Goal: Task Accomplishment & Management: Complete application form

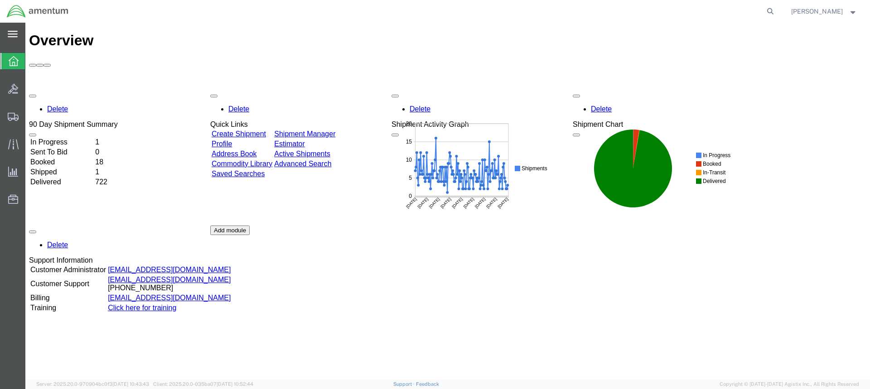
click at [9, 30] on svg-icon at bounding box center [13, 33] width 10 height 9
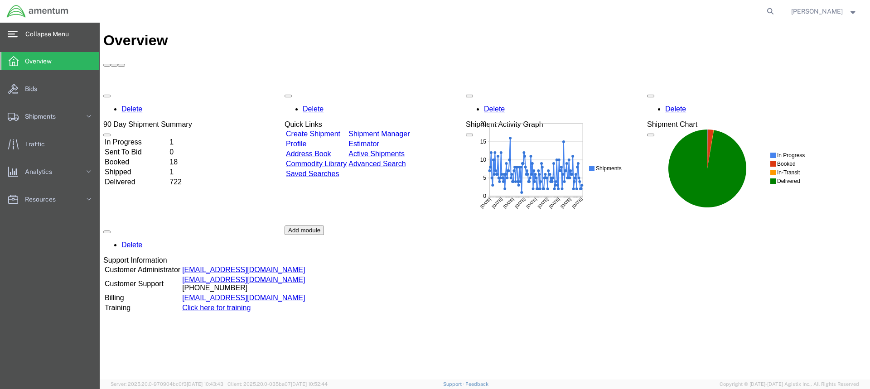
click at [14, 33] on icon at bounding box center [13, 34] width 10 height 7
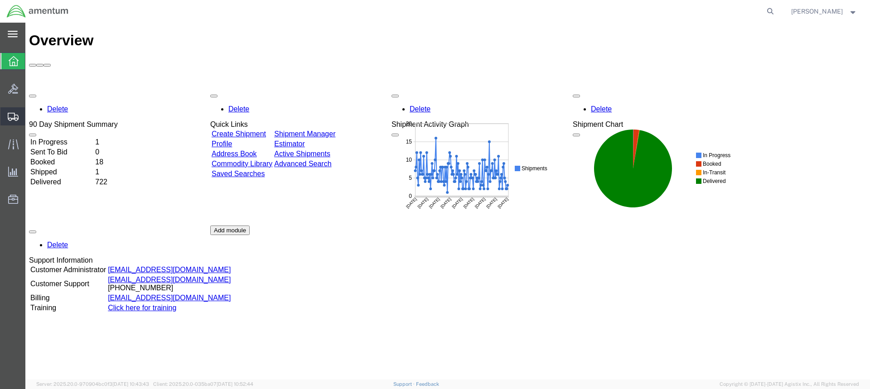
click at [0, 0] on span "Create Shipment" at bounding box center [0, 0] width 0 height 0
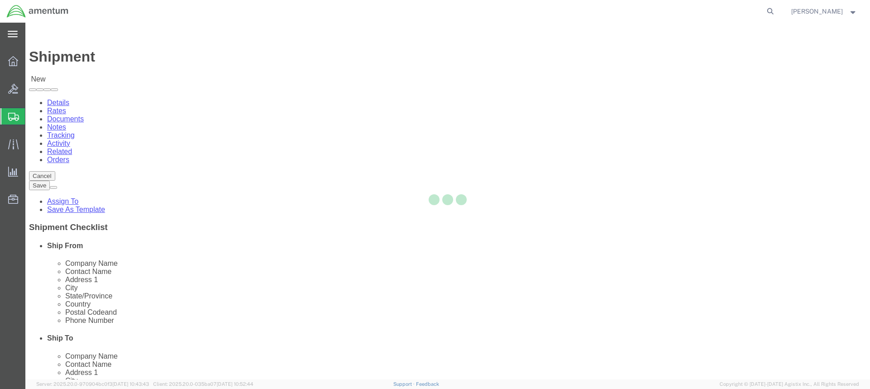
select select
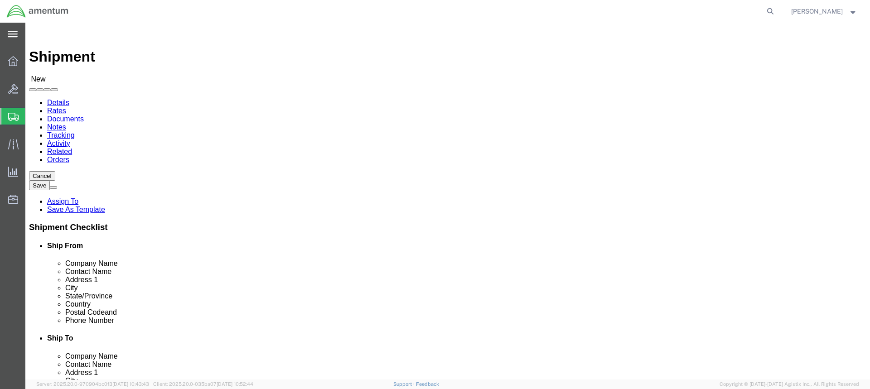
select select "MYPROFILE"
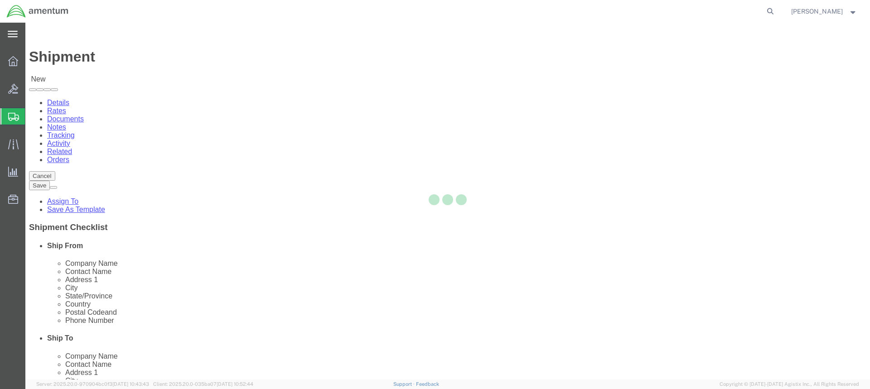
select select "[GEOGRAPHIC_DATA]"
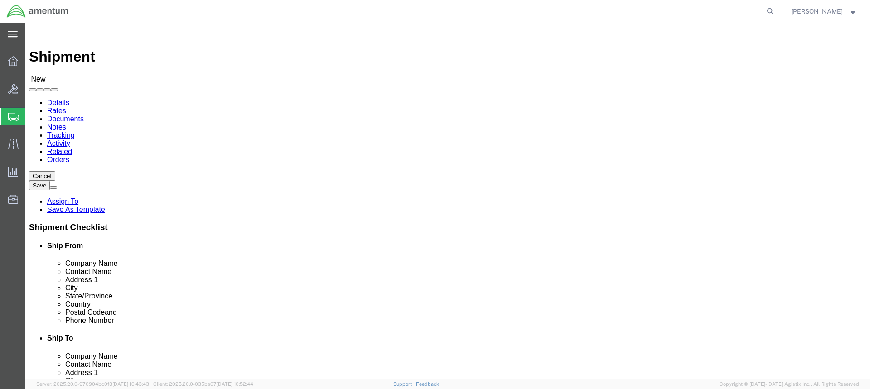
drag, startPoint x: 184, startPoint y: 205, endPoint x: 120, endPoint y: 200, distance: 64.5
click div
type input "[STREET_ADDRESS] NAS"
select select
click input "text"
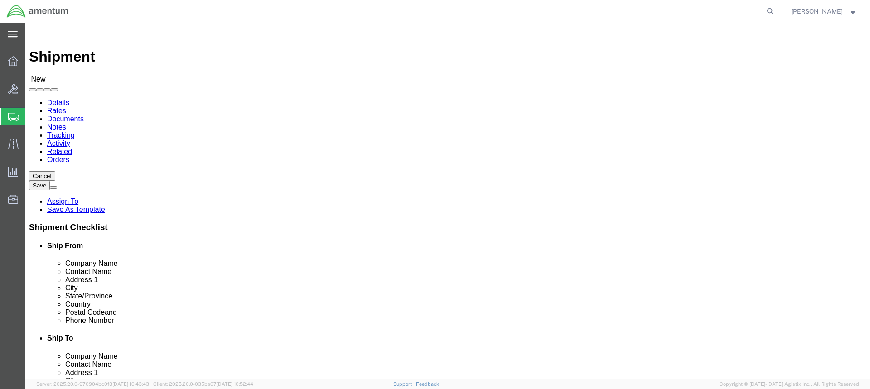
type input "BUILDING 50"
click input "text"
type input "S"
type input "[DATE]"
click div "Ship From Location Location My Profile Location [PHONE_NUMBER] [PHONE_NUMBER] […"
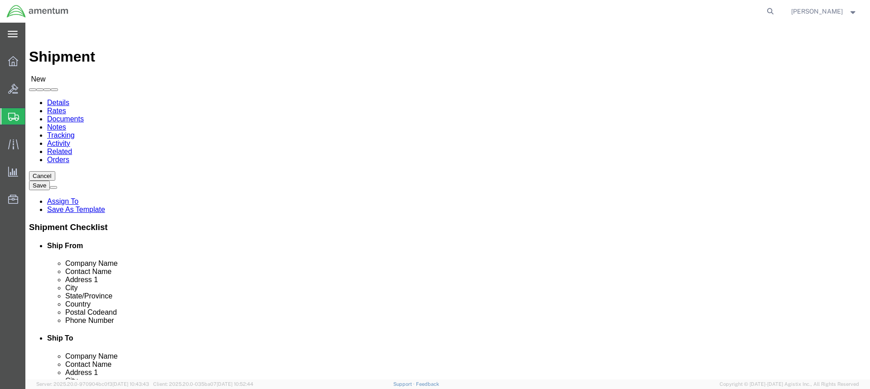
click input "text"
drag, startPoint x: 154, startPoint y: 290, endPoint x: 91, endPoint y: 284, distance: 62.8
click div "Postal Code"
type input "78419"
drag, startPoint x: 180, startPoint y: 305, endPoint x: 132, endPoint y: 301, distance: 48.2
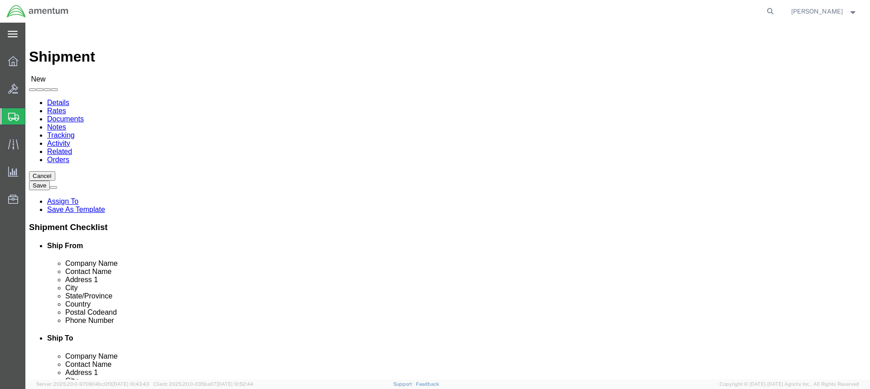
click input "text"
type input "[PHONE_NUMBER]"
select select "49921"
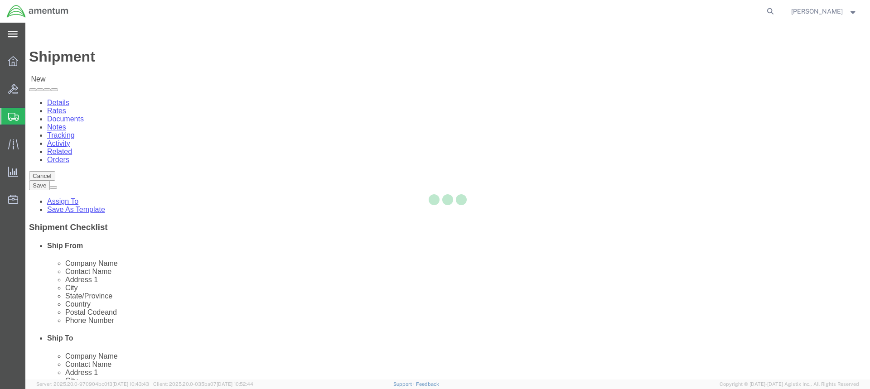
select select "MI"
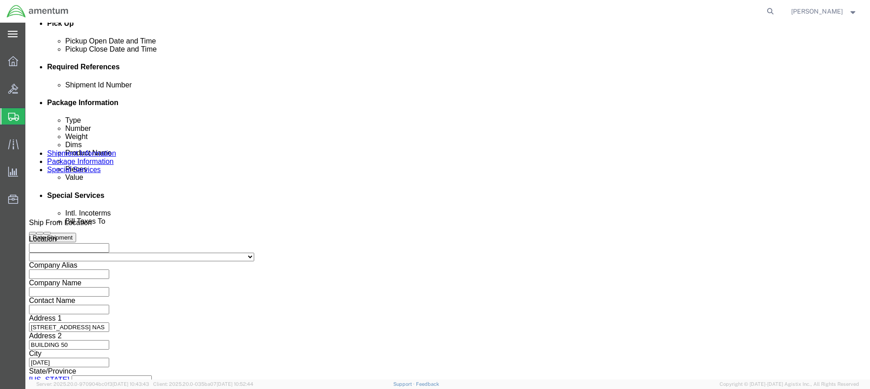
scroll to position [421, 0]
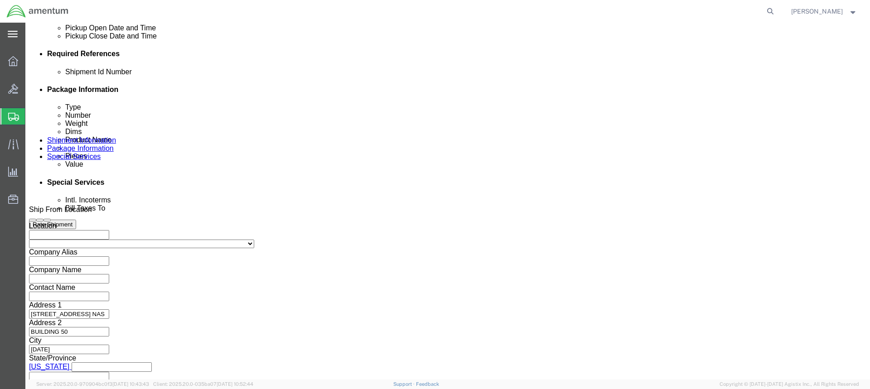
click button "Continue"
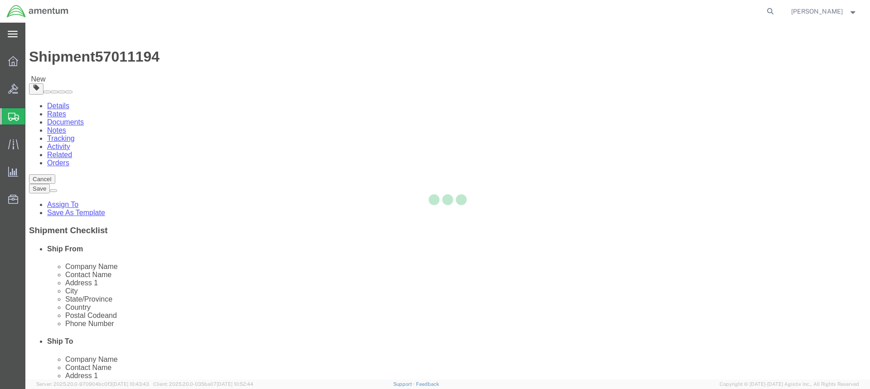
select select "CBOX"
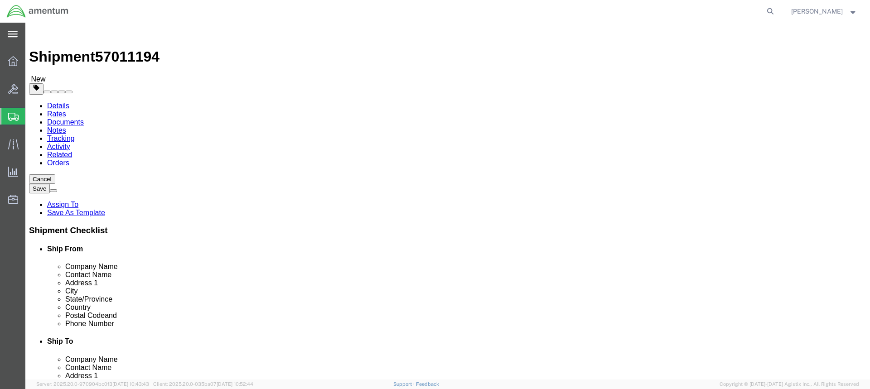
click input "text"
click input "0.00"
drag, startPoint x: 149, startPoint y: 208, endPoint x: 120, endPoint y: 206, distance: 29.1
click div "0.00 Select kgs lbs"
type input "10.00"
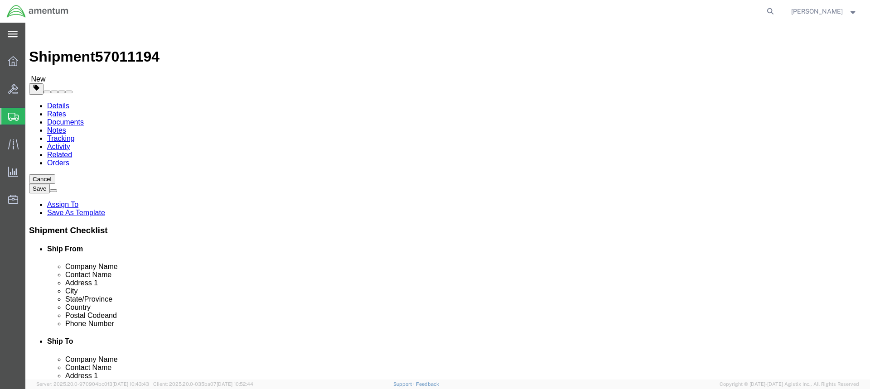
click input "text"
type input "16"
click input "text"
type input "12.5"
click input "text"
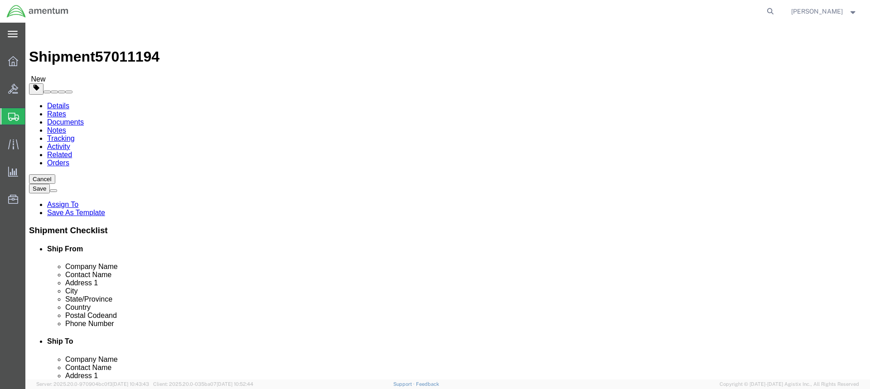
type input "9"
click link "Add Content"
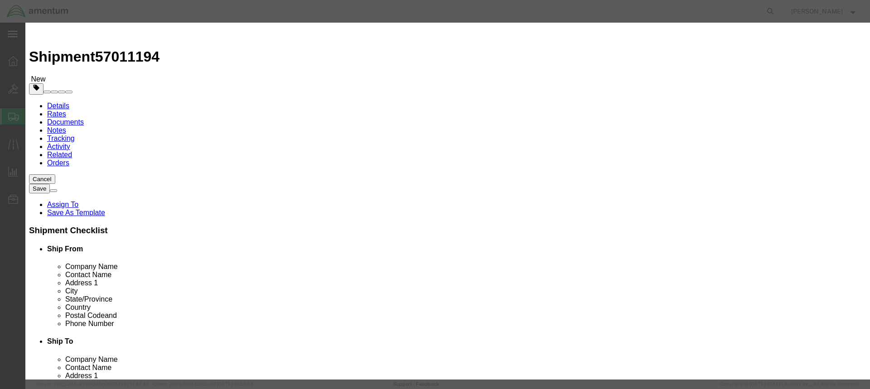
click input "text"
type input "TOOL"
drag, startPoint x: 280, startPoint y: 91, endPoint x: 288, endPoint y: 58, distance: 33.8
click td "Name: 18V RYOBI TOOL COMBO"
select select "USD"
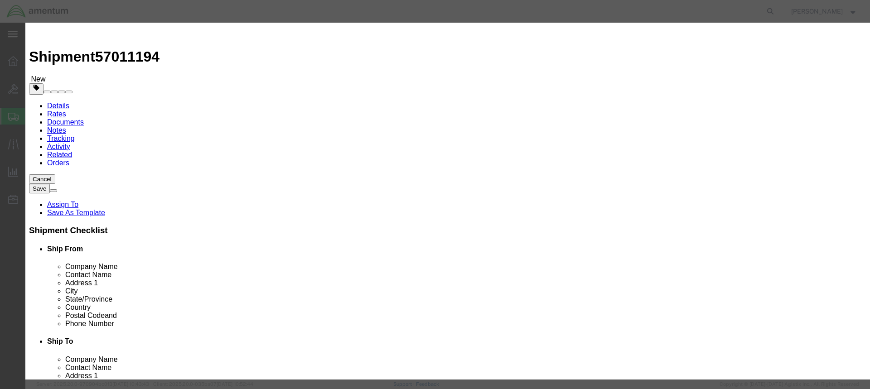
type input "18V RYOBI TOOL COMBO"
type input "P1844"
click div "Commodity library"
drag, startPoint x: 351, startPoint y: 69, endPoint x: 228, endPoint y: 72, distance: 122.8
click div "Product Name 18V RYOBI TOOL COMBO TOOL"
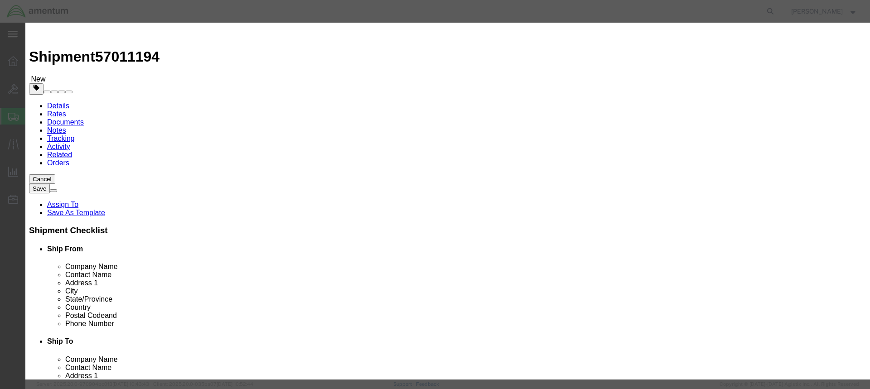
click td "Name: 18V RYOBI TOOL COMBO"
type input "18V RYOBI TOOL COMBO"
drag, startPoint x: 342, startPoint y: 68, endPoint x: 252, endPoint y: 67, distance: 89.7
click div "Product Name 18V RYOBI TOOL COMBO TOOL"
type input "TOOL"
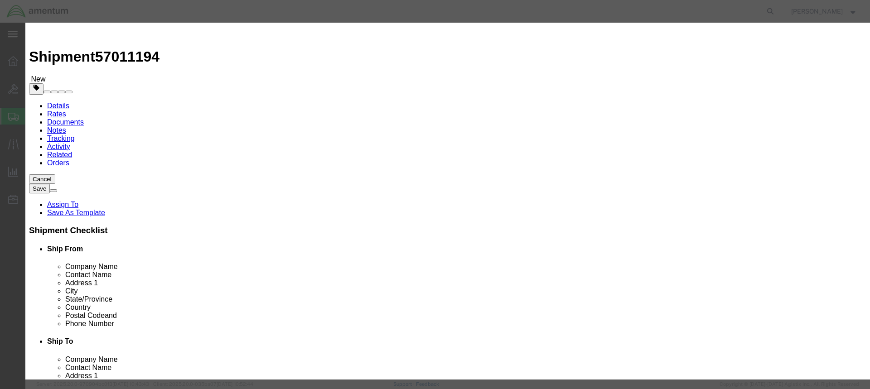
click div "Pieces Select Bag Barrels 100Board Feet Bottle Box Blister Pack Carats Can Caps…"
click input "text"
type input "1"
click input "text"
type input "5,000.00"
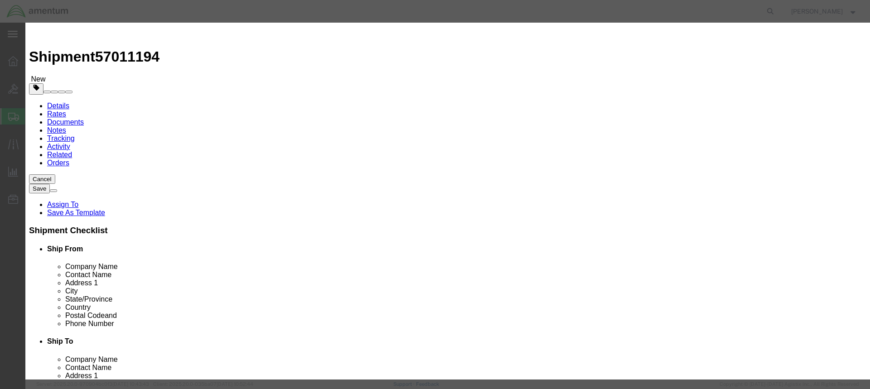
click button "Save & Close"
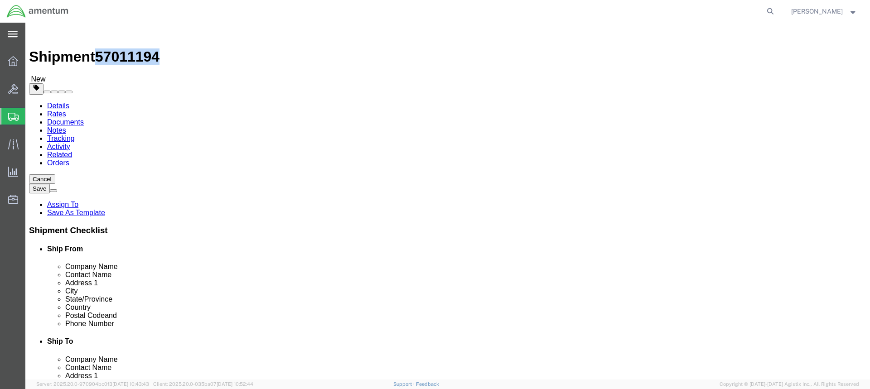
drag, startPoint x: 121, startPoint y: 12, endPoint x: 78, endPoint y: 11, distance: 43.0
click span "57011194"
copy span "57011194"
click button "Rate Shipment"
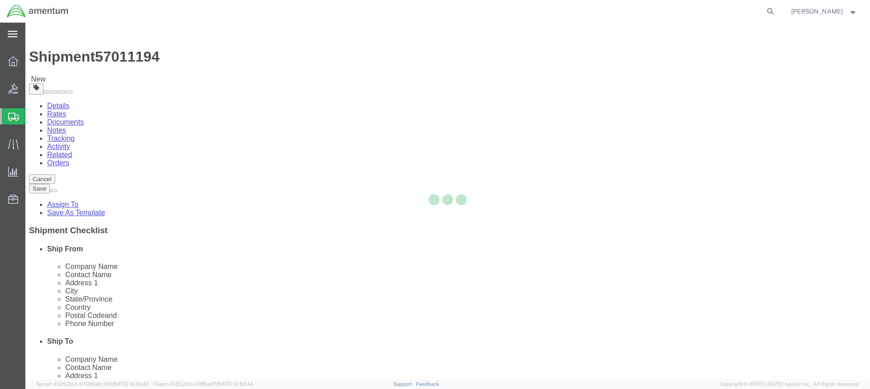
select select "49921"
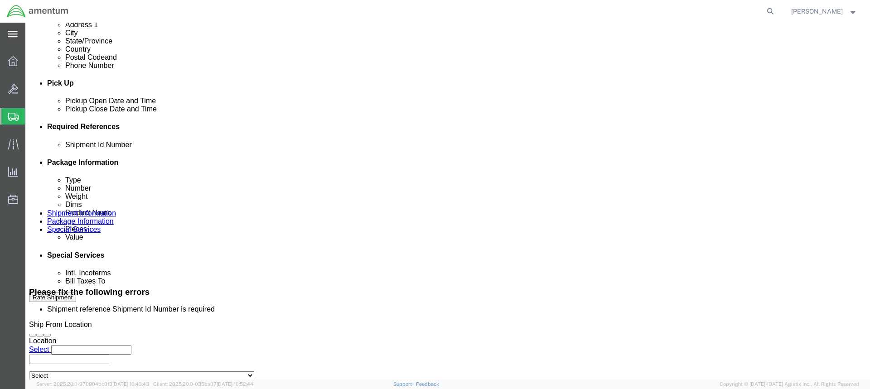
scroll to position [362, 0]
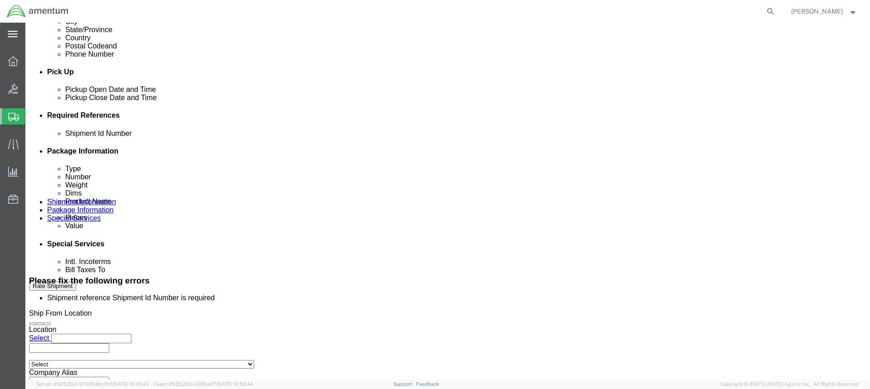
click input "text"
paste input "57011194"
type input "57011194"
drag, startPoint x: 344, startPoint y: 228, endPoint x: 357, endPoint y: 226, distance: 13.4
click input "text"
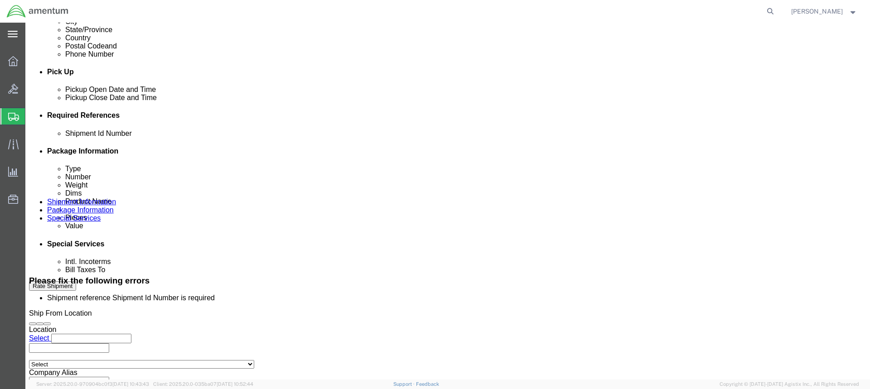
type input "CBP"
click input "text"
type input "TOOL LOAN"
click button "Rate Shipment"
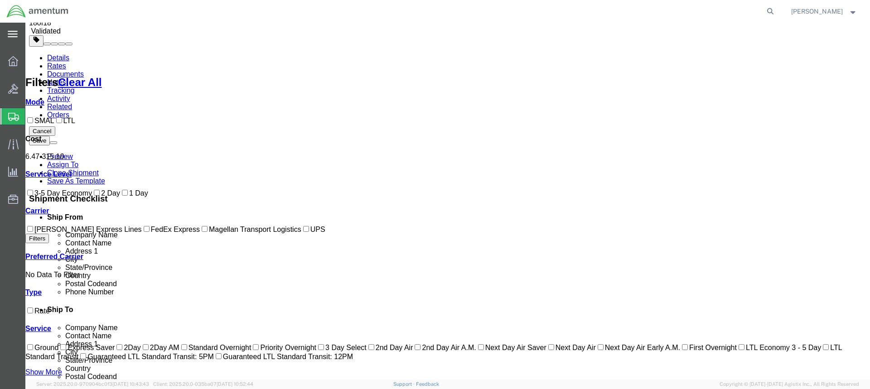
scroll to position [43, 0]
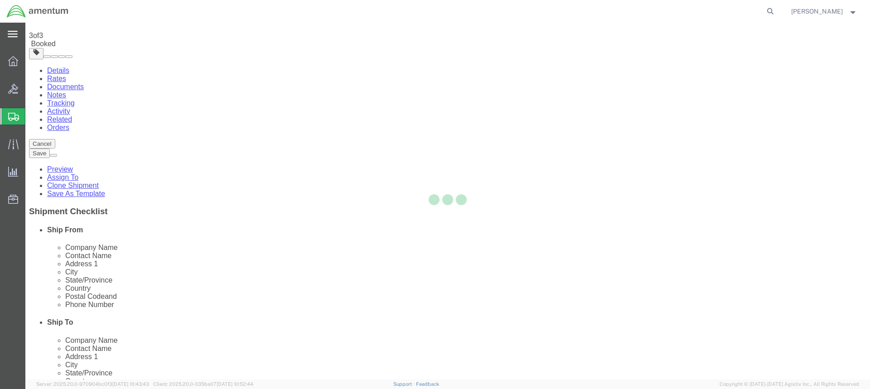
scroll to position [0, 0]
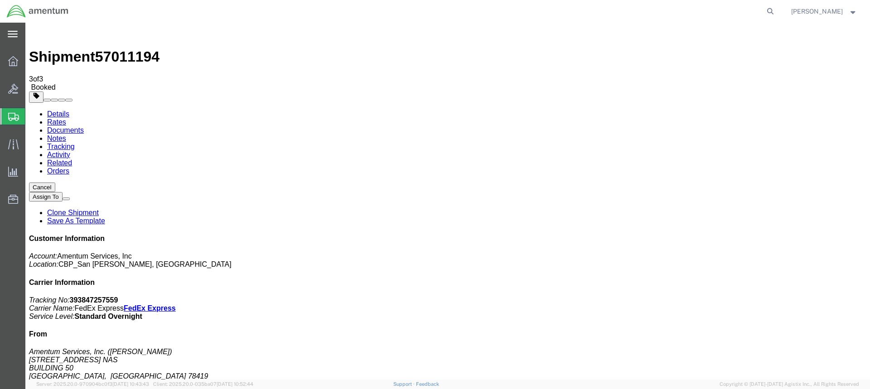
drag, startPoint x: 120, startPoint y: 164, endPoint x: 211, endPoint y: 161, distance: 91.1
drag, startPoint x: 90, startPoint y: 141, endPoint x: 465, endPoint y: 144, distance: 374.6
click at [174, 13] on div at bounding box center [426, 11] width 702 height 23
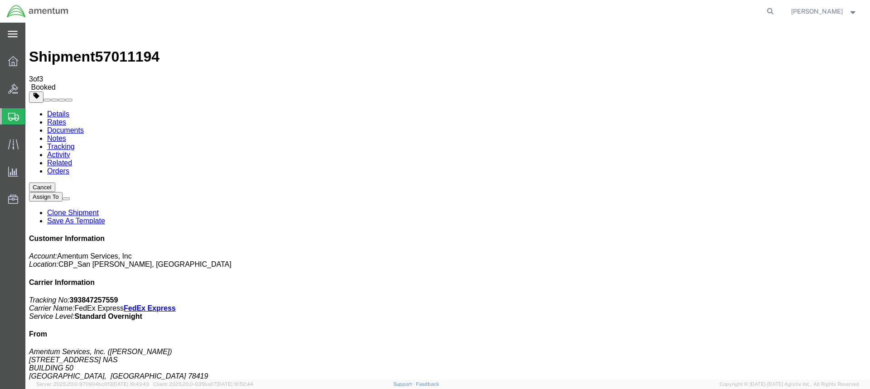
click at [0, 0] on span "Create Shipment" at bounding box center [0, 0] width 0 height 0
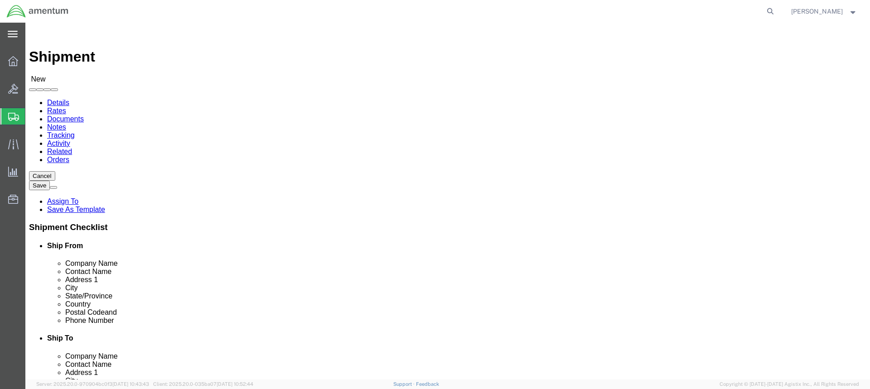
select select "MYPROFILE"
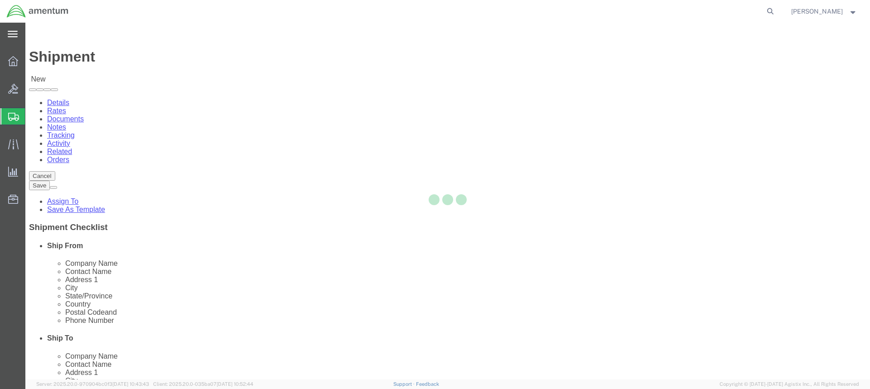
select select "[GEOGRAPHIC_DATA]"
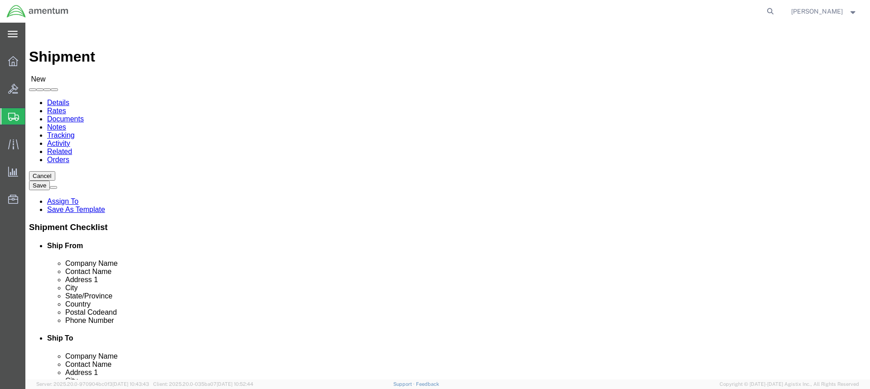
click input "text"
drag, startPoint x: 181, startPoint y: 203, endPoint x: 107, endPoint y: 206, distance: 73.9
click div "Address 1"
type input "[STREET_ADDRESS] NAS"
select select
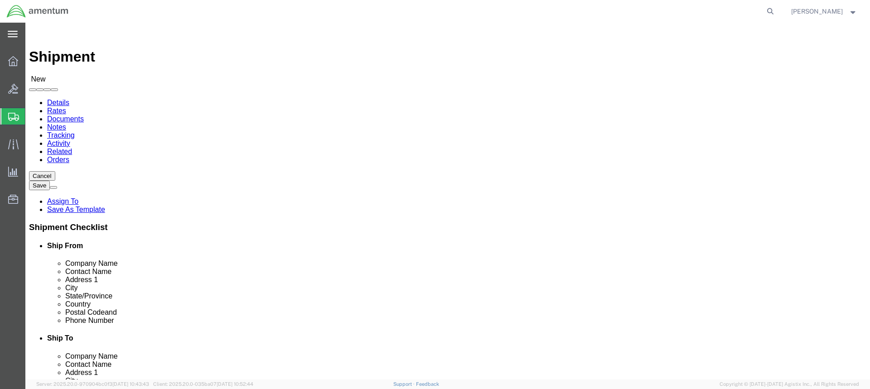
click input "text"
type input "BUILDING 50"
click input "text"
type input "S"
type input "[DATE]"
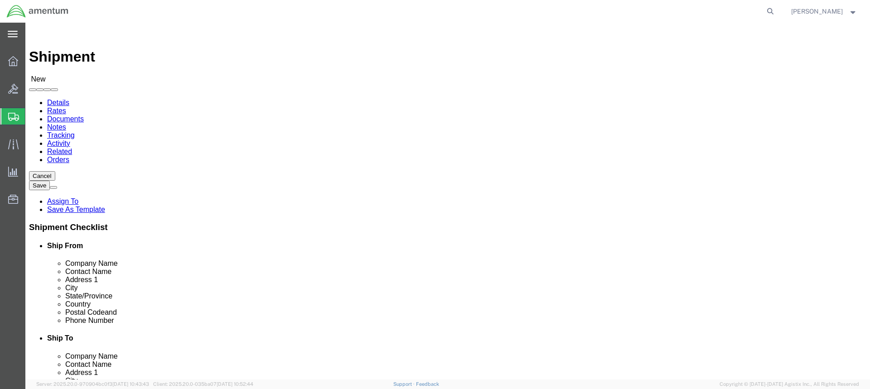
click input "text"
drag, startPoint x: 148, startPoint y: 290, endPoint x: 121, endPoint y: 288, distance: 27.2
click div
click input "text"
type input "4"
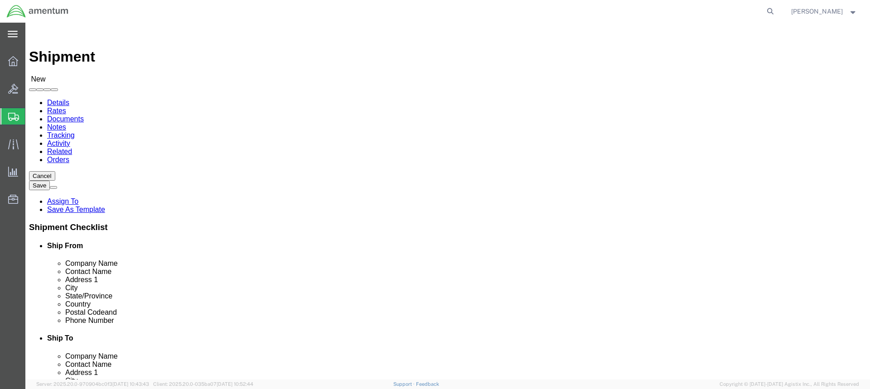
type input "[PHONE_NUMBER]"
select select "49946"
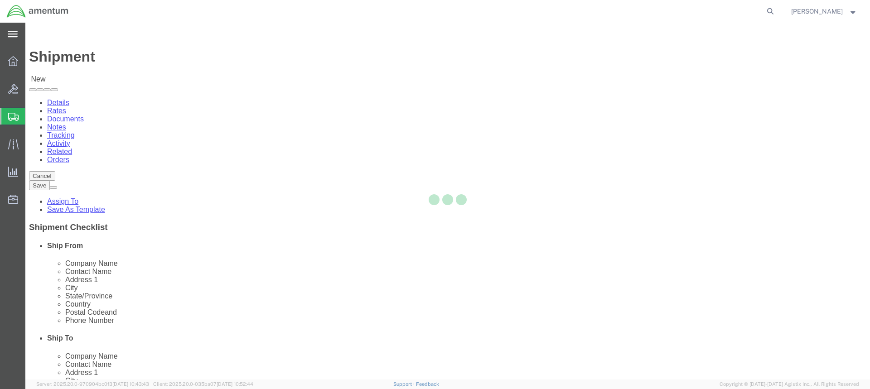
select select "CA"
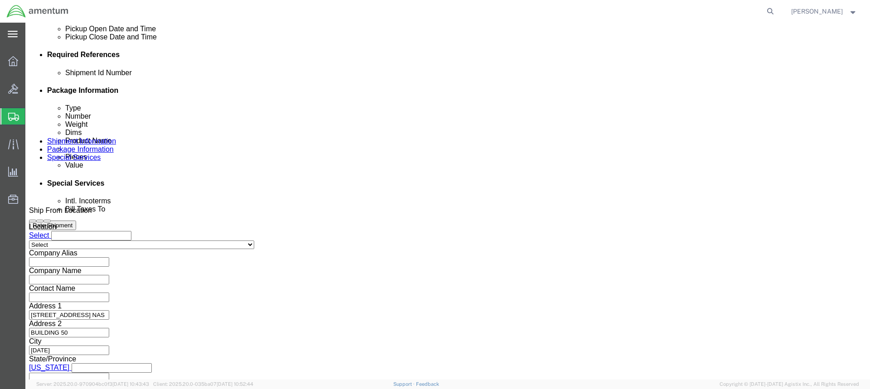
scroll to position [421, 0]
click button "Continue"
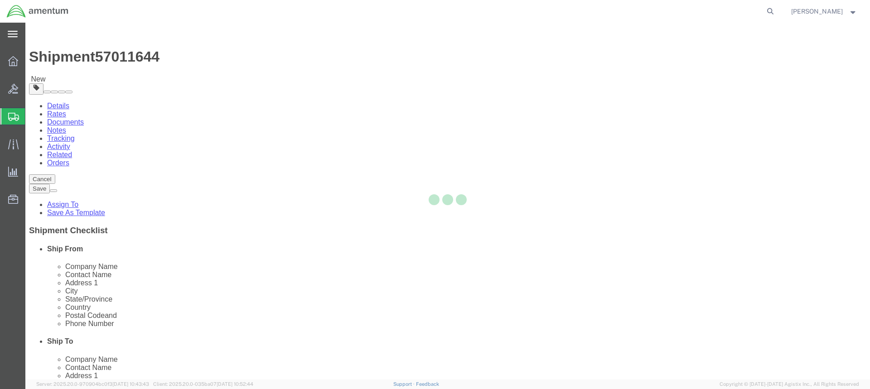
select select "CBOX"
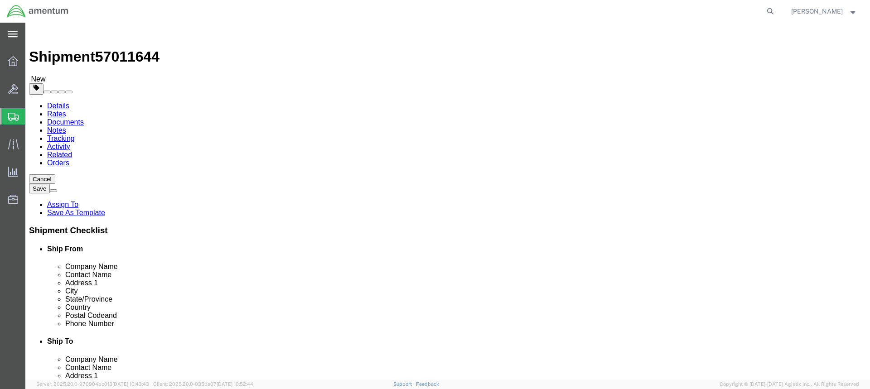
click input "text"
type input "24"
click input "text"
type input "17"
click input "text"
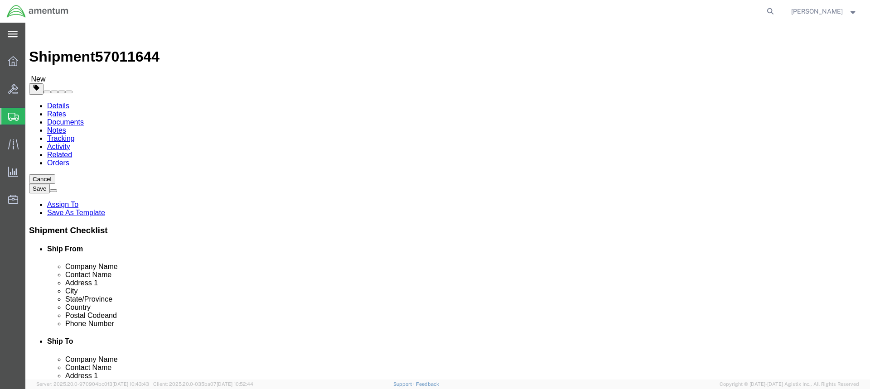
type input "10"
click input "0.00"
drag, startPoint x: 143, startPoint y: 212, endPoint x: 120, endPoint y: 212, distance: 22.7
click div "0.00 Select kgs lbs"
type input "22.00"
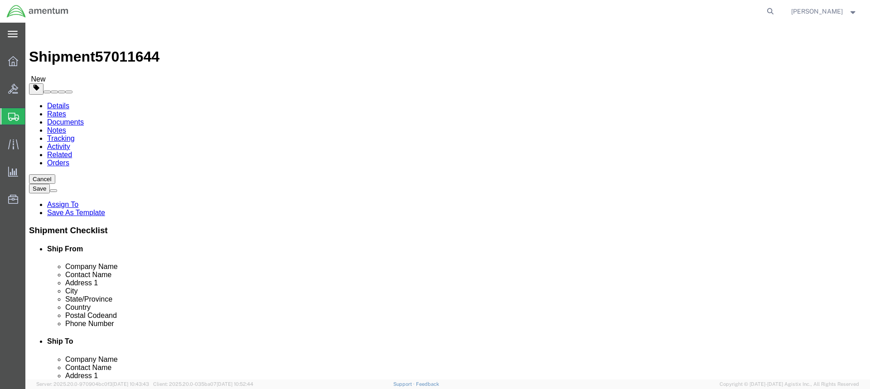
click link "Add Content"
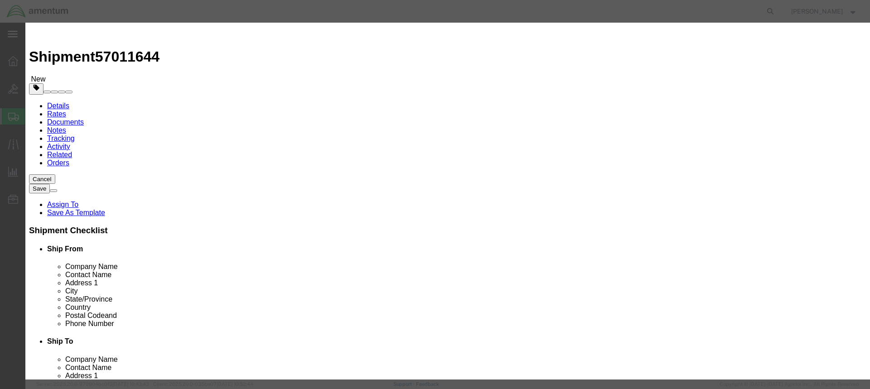
click input "text"
type input "d"
type input "DART UNIT"
drag, startPoint x: 276, startPoint y: 88, endPoint x: 258, endPoint y: 85, distance: 18.8
click div "0"
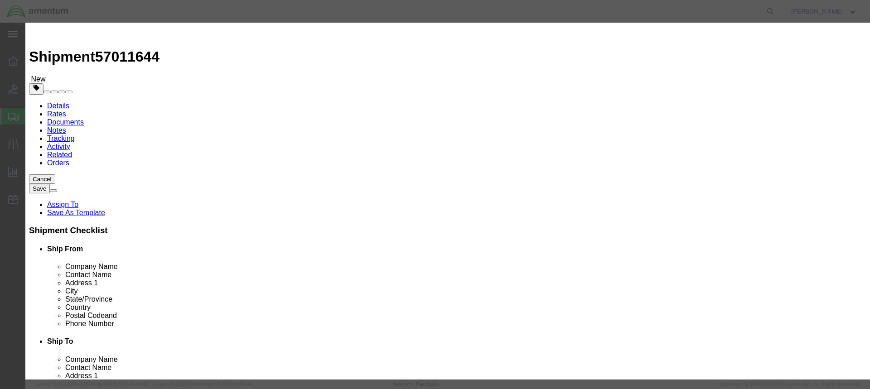
drag, startPoint x: 303, startPoint y: 84, endPoint x: 248, endPoint y: 82, distance: 55.7
click div "Pieces 50,000.00 Select Bag Barrels 100Board Feet Bottle Box Blister Pack Carat…"
type input "1"
click input "text"
type input "50,000.00"
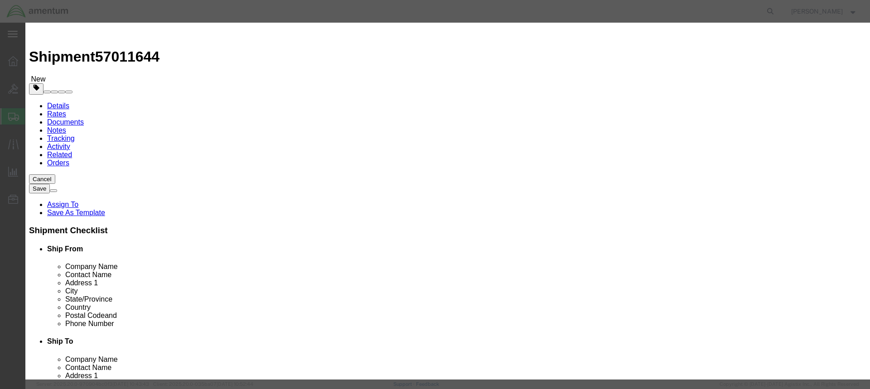
click button "Save & Close"
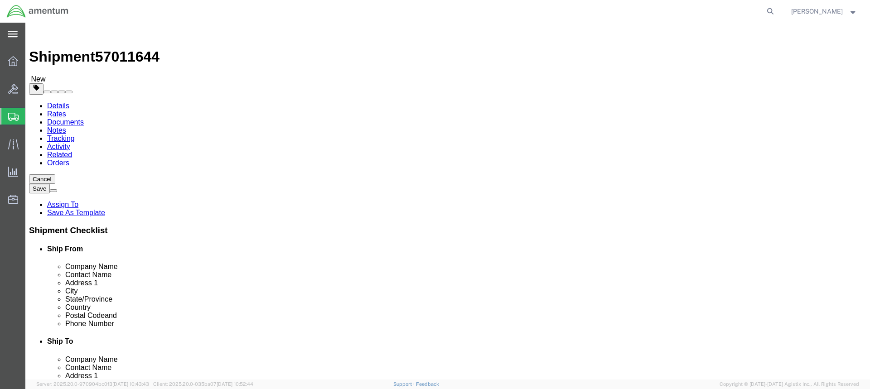
drag, startPoint x: 743, startPoint y: 338, endPoint x: 711, endPoint y: 313, distance: 40.9
click button "Rate Shipment"
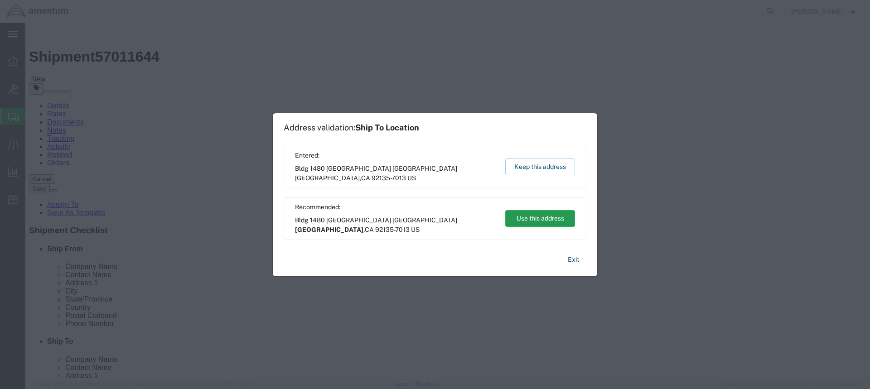
click at [534, 219] on button "Use this address" at bounding box center [540, 218] width 70 height 17
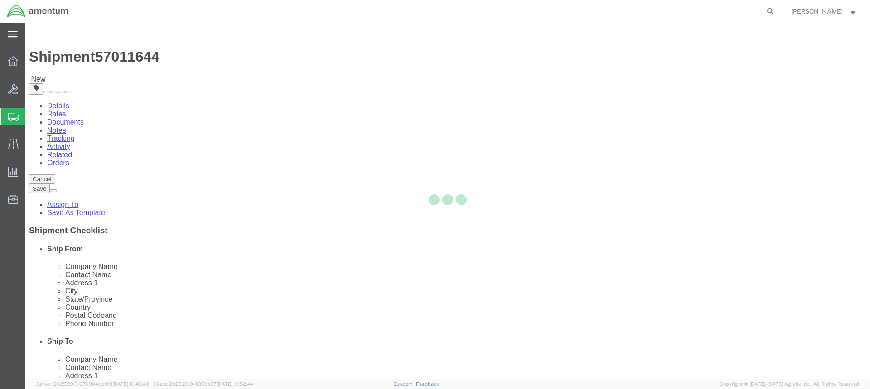
select select "49946"
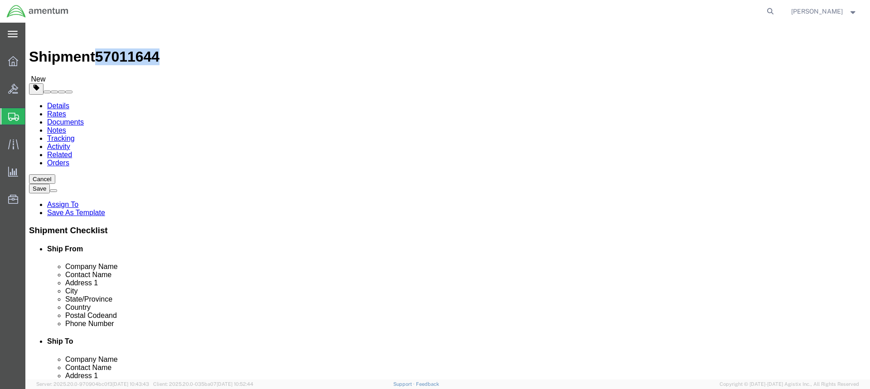
drag, startPoint x: 148, startPoint y: 37, endPoint x: 78, endPoint y: 14, distance: 73.3
click span "57011644"
copy span "57011644"
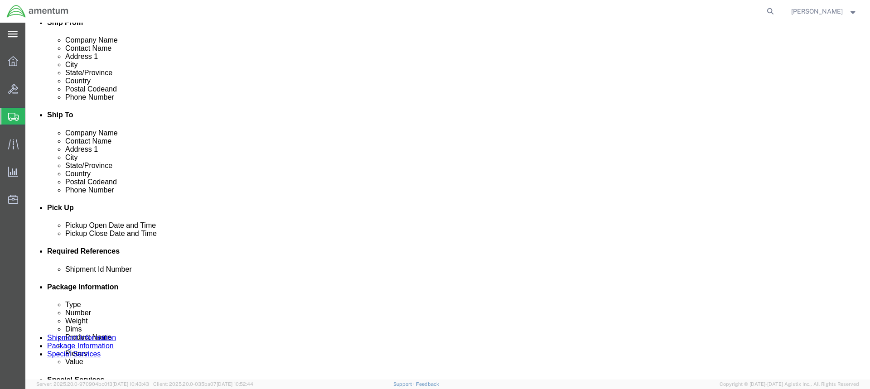
scroll to position [453, 0]
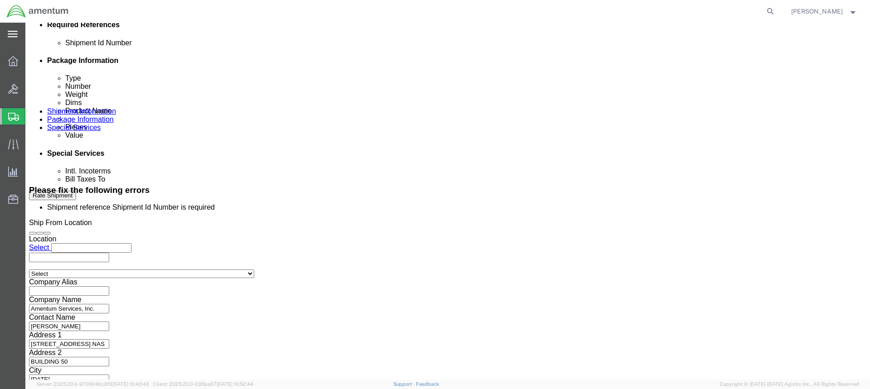
click input "text"
paste input "57011644"
type input "57011644"
click input "text"
type input "CBP"
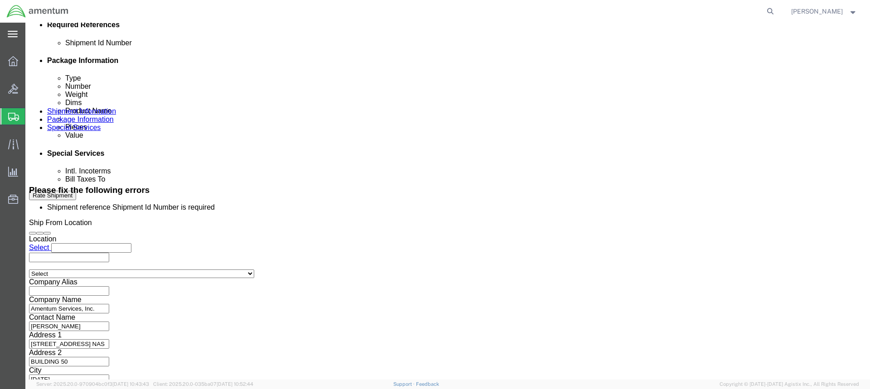
click input "text"
type input "DART UNIT"
click button "Rate Shipment"
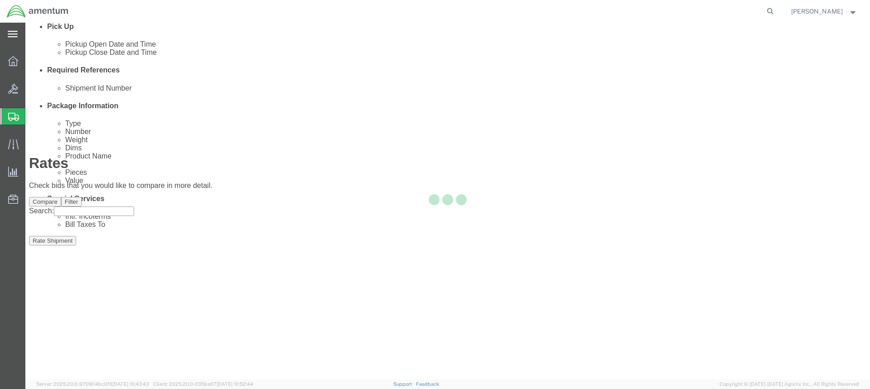
scroll to position [23, 0]
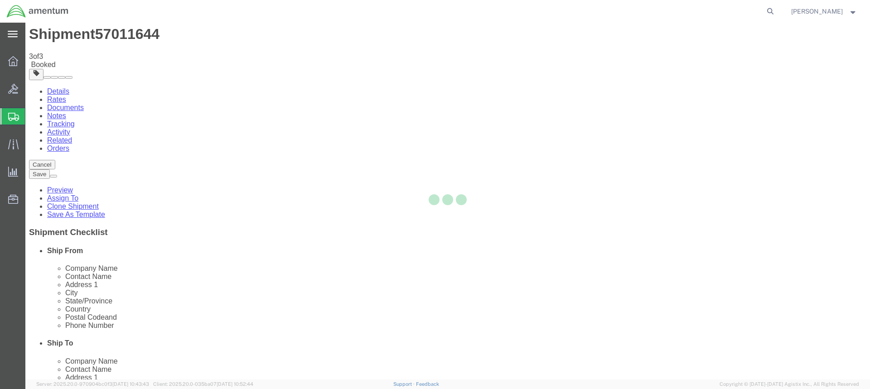
scroll to position [0, 0]
